Goal: Transaction & Acquisition: Book appointment/travel/reservation

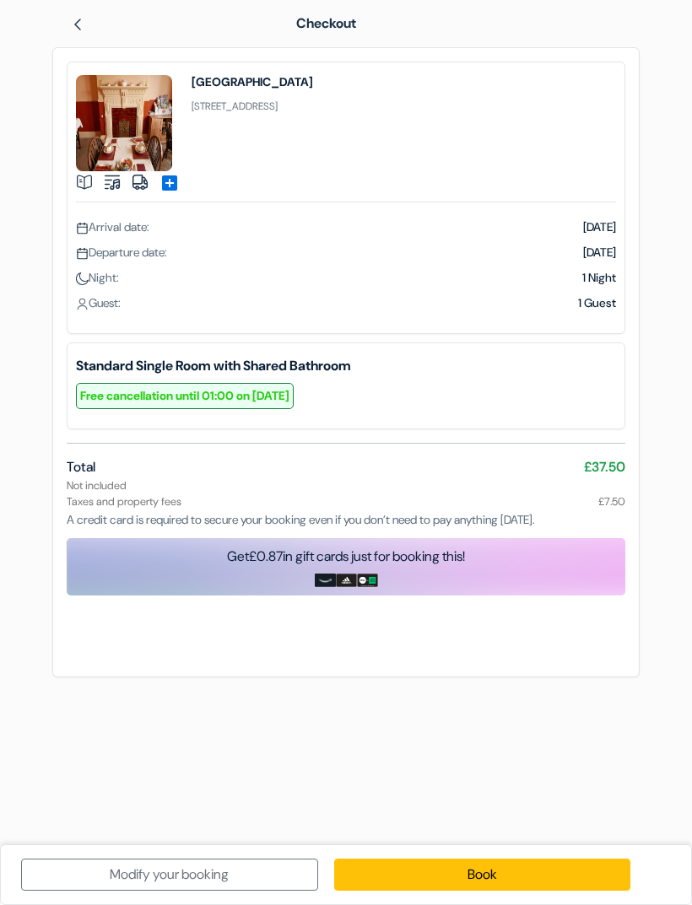
click at [495, 863] on link "Book" at bounding box center [482, 875] width 297 height 32
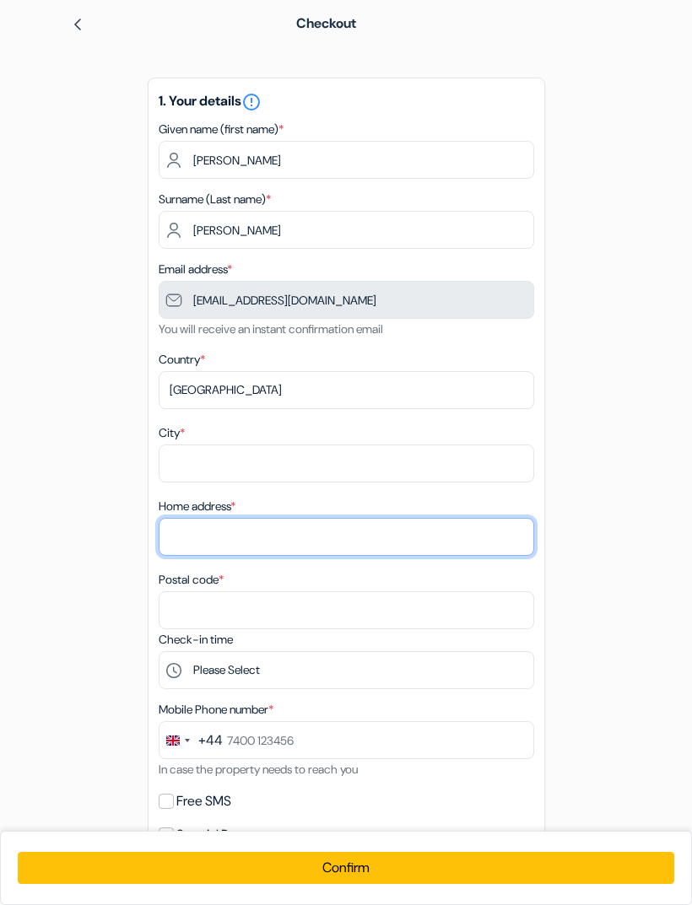
click at [298, 536] on input "Home address *" at bounding box center [347, 537] width 376 height 38
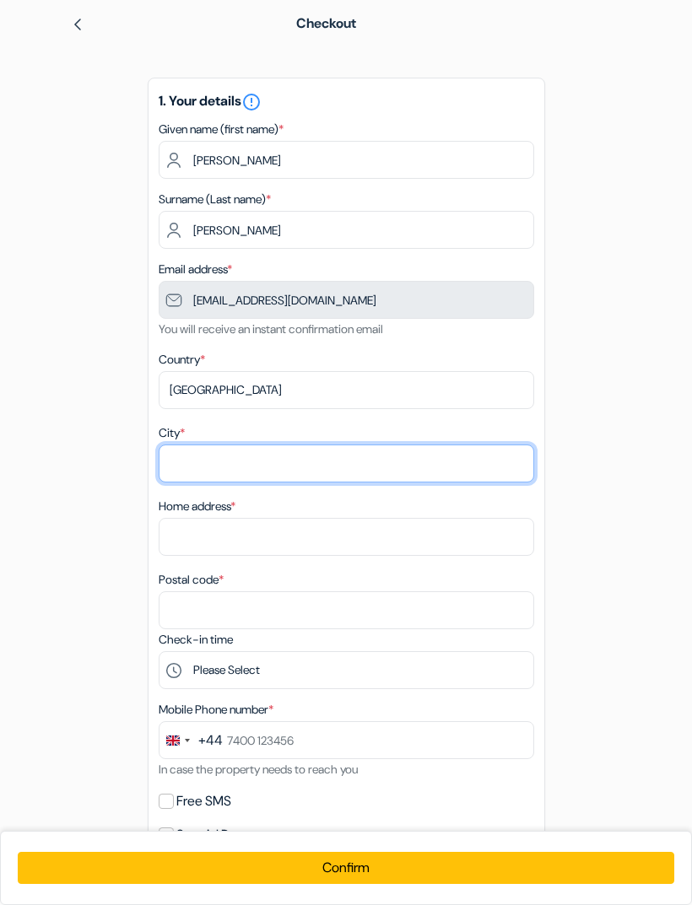
type input "Cambridge"
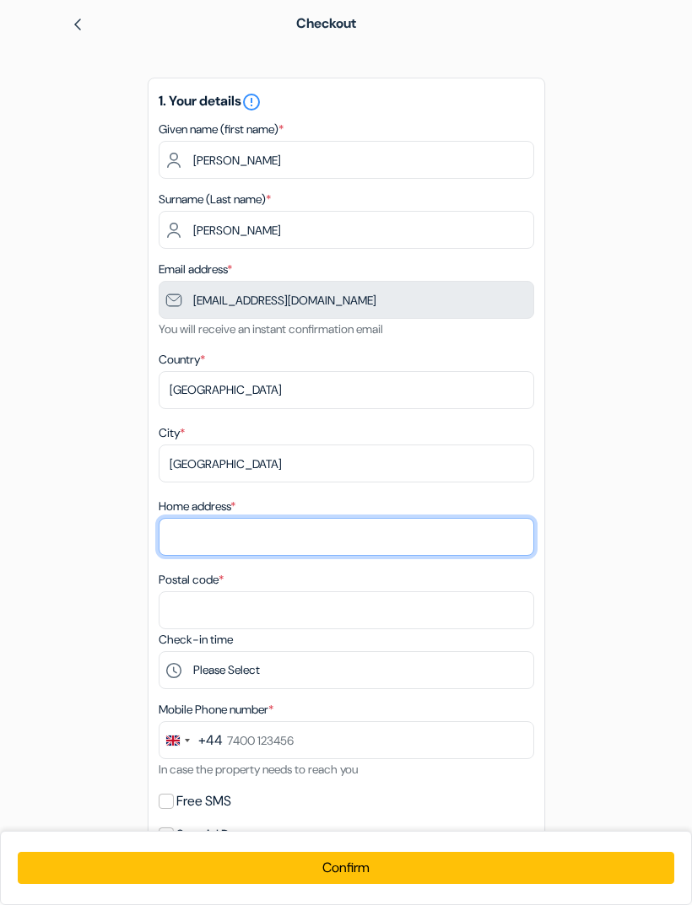
type input "3 The Green"
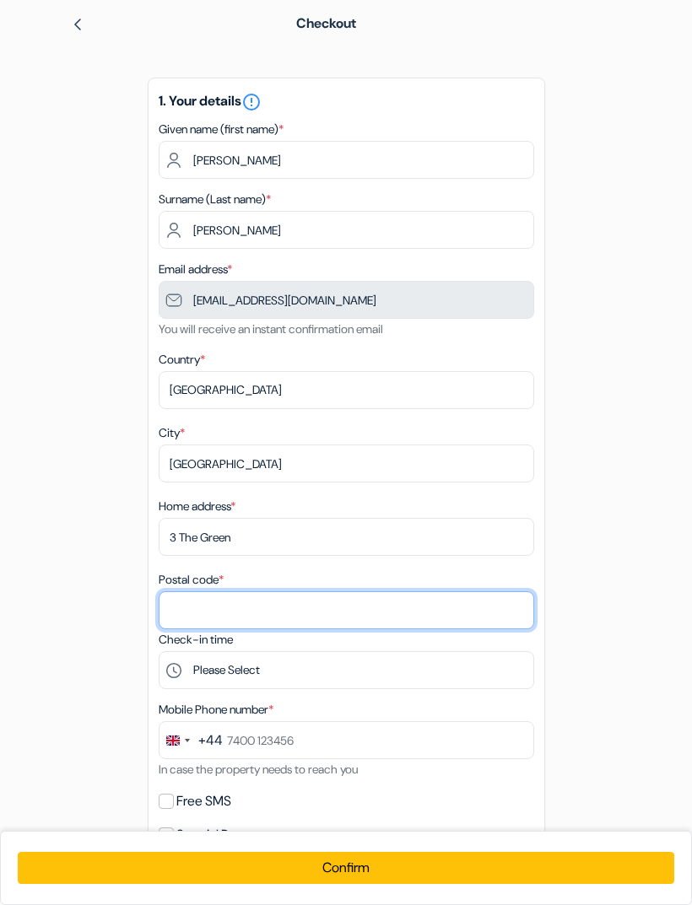
type input "CB23 8HF"
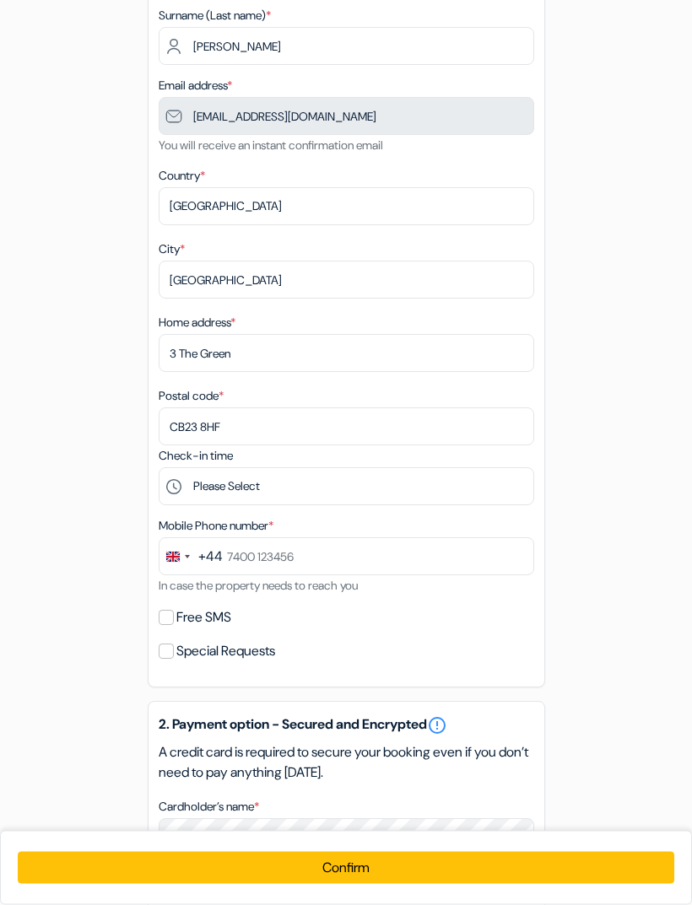
scroll to position [188, 0]
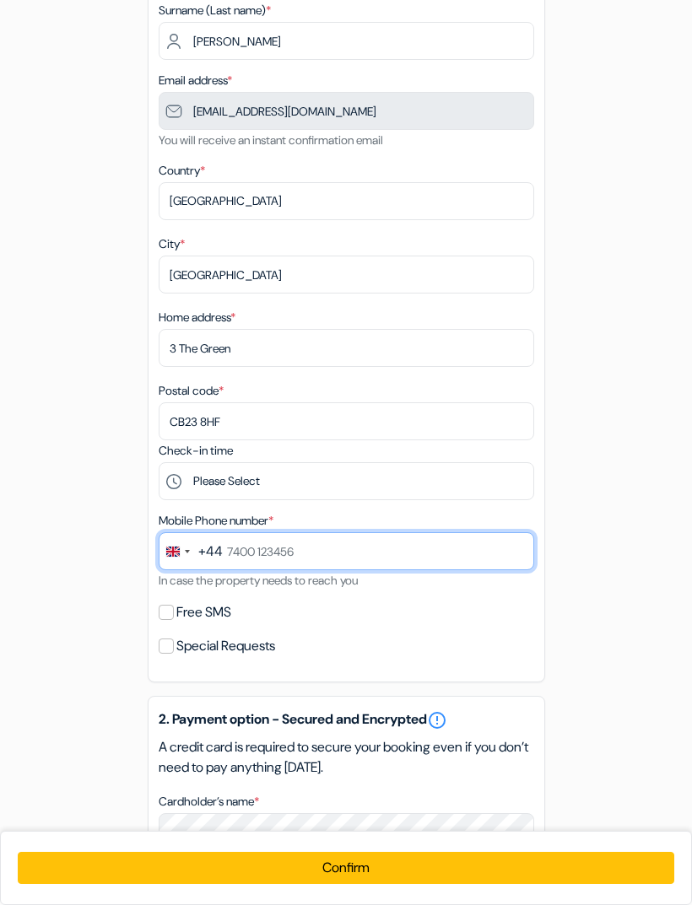
click at [331, 548] on input "text" at bounding box center [347, 551] width 376 height 38
type input "07544564426"
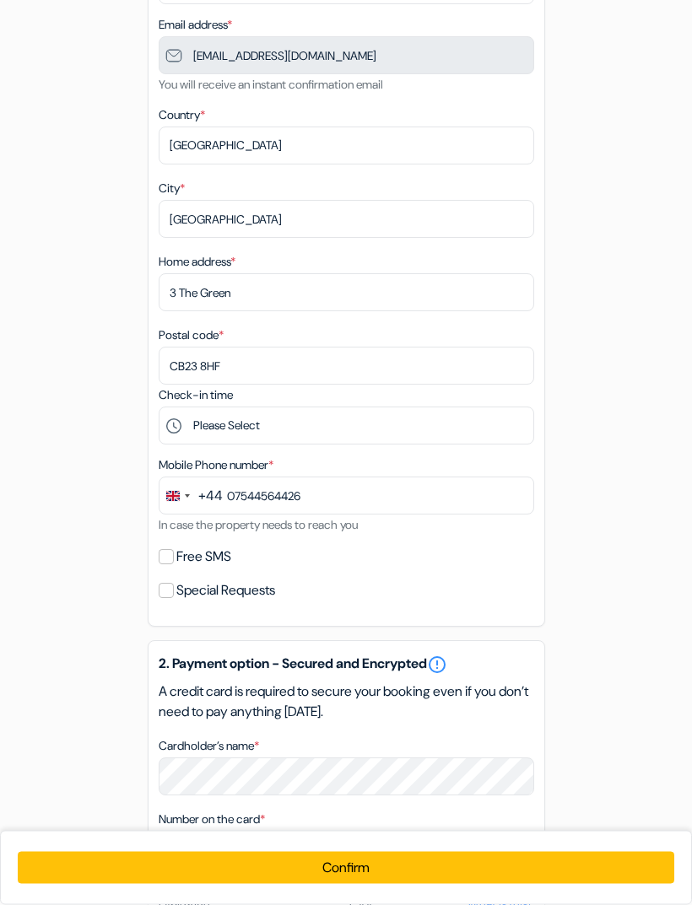
scroll to position [245, 0]
click at [169, 558] on input "Free SMS" at bounding box center [166, 556] width 15 height 15
checkbox input "true"
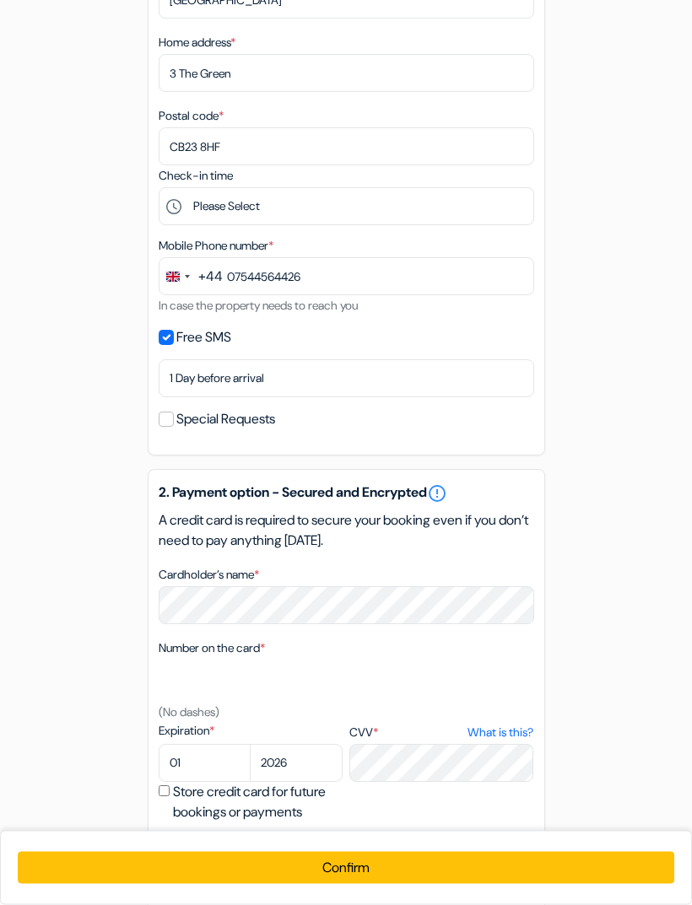
scroll to position [527, 0]
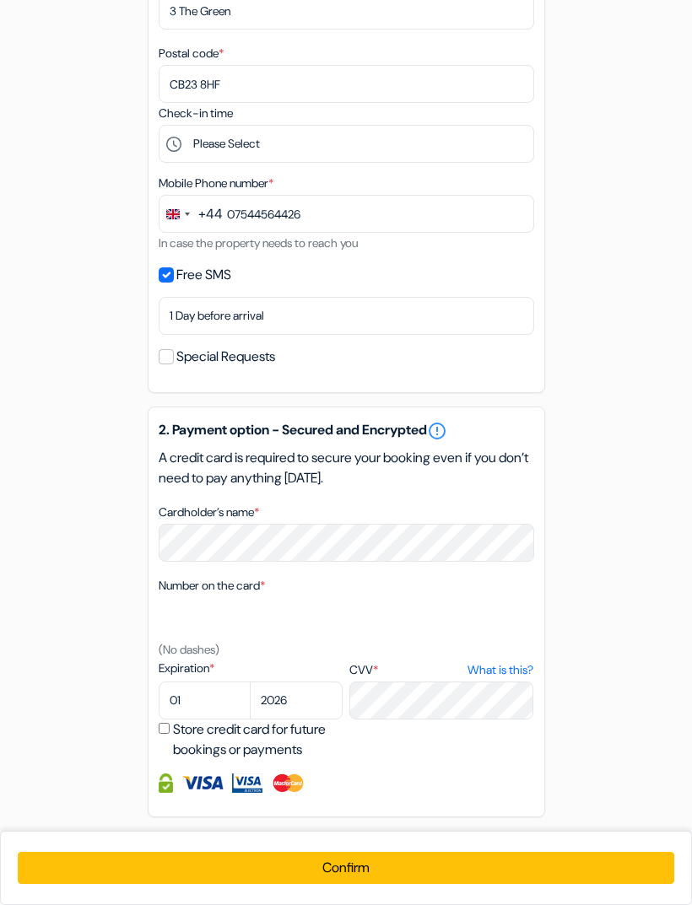
select select "02"
select select "2030"
click at [392, 884] on button "Confirm Loading..." at bounding box center [346, 868] width 656 height 32
click at [385, 884] on button "Confirm Loading..." at bounding box center [346, 868] width 656 height 32
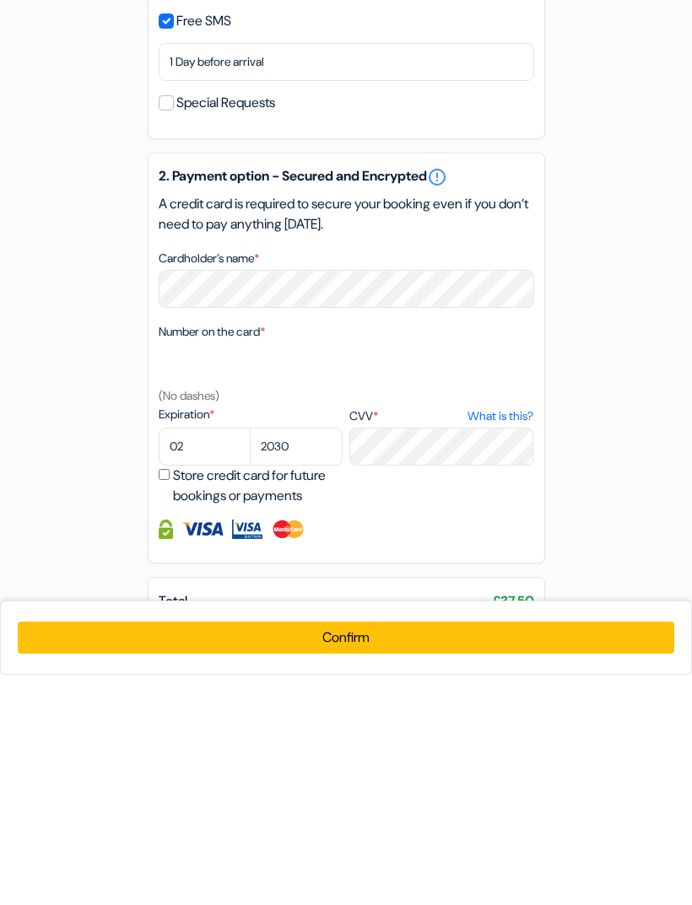
scroll to position [576, 0]
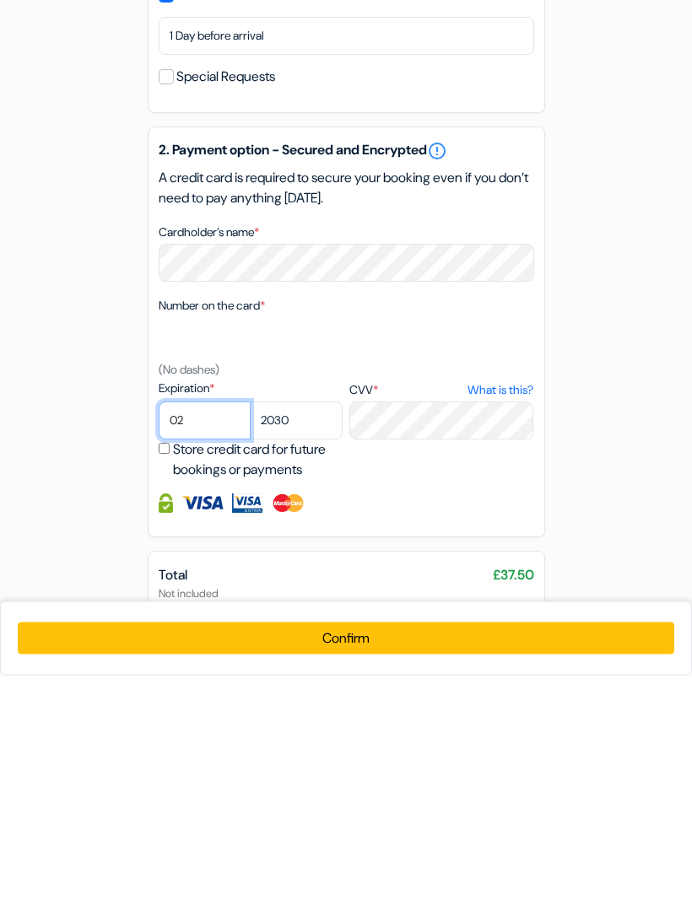
click at [223, 632] on select "01 02 03 04 05 06 07 08 09 10 11 12" at bounding box center [205, 651] width 93 height 38
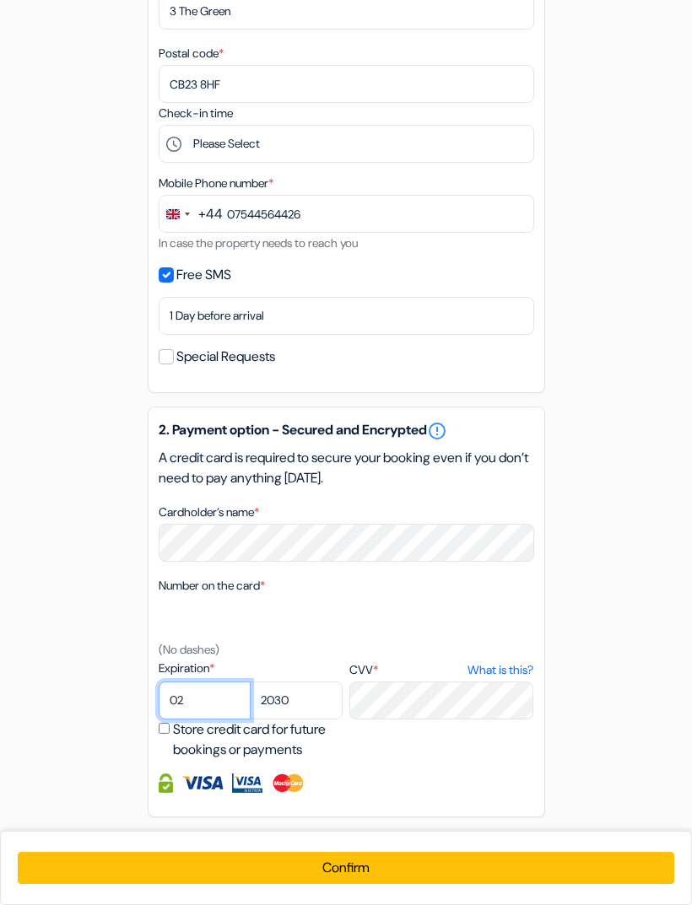
select select "12"
click at [323, 699] on select "2025 2026 2027 2028 2029 2030 2031 2032 2033 2034 2035 2036 2037 2038 2039 2040…" at bounding box center [296, 701] width 93 height 38
select select "2026"
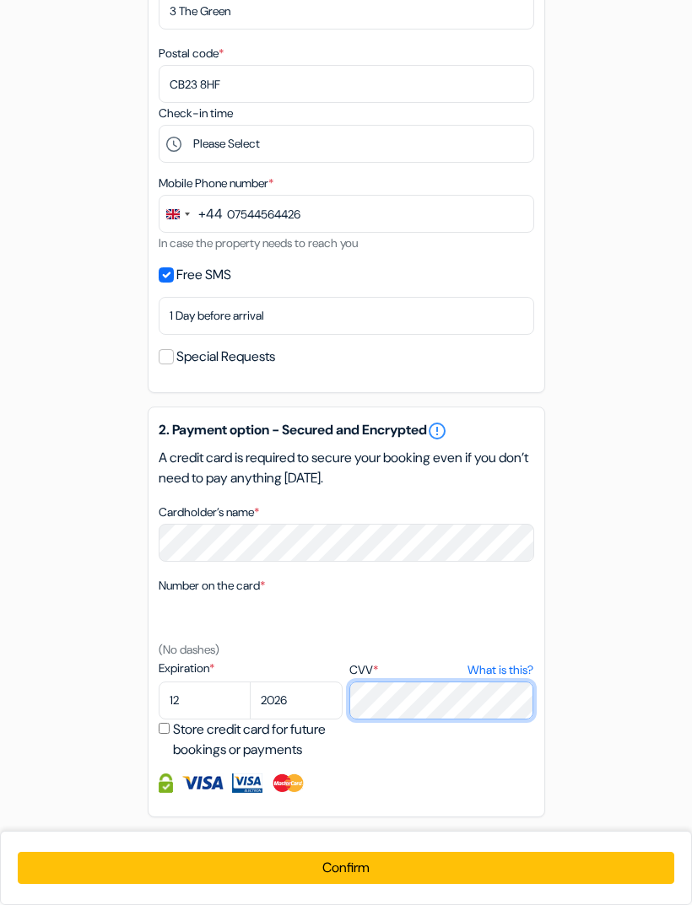
scroll to position [581, 0]
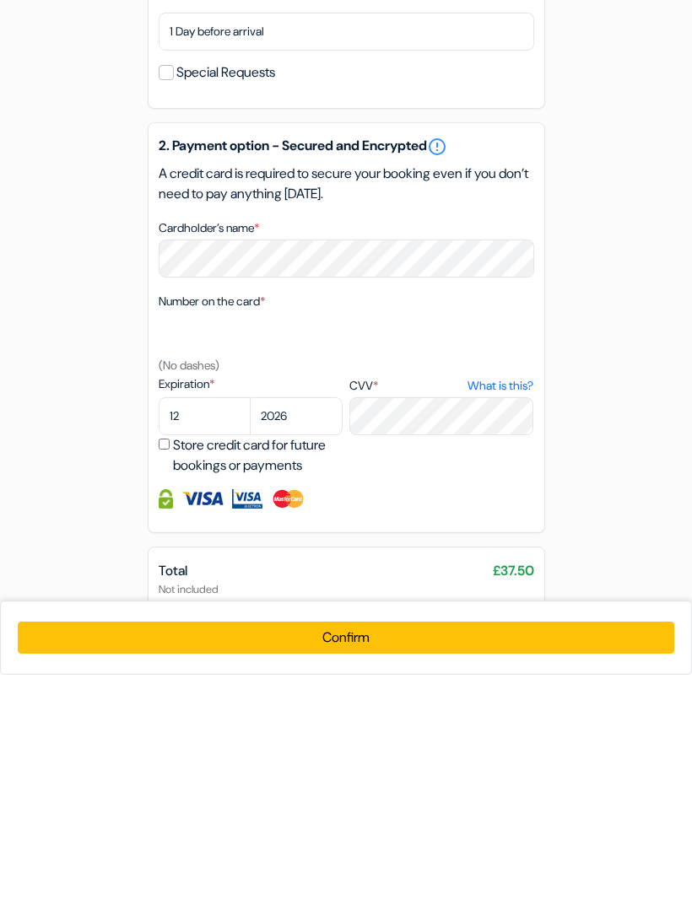
click at [362, 852] on button "Confirm Loading..." at bounding box center [346, 868] width 656 height 32
